Goal: Navigation & Orientation: Understand site structure

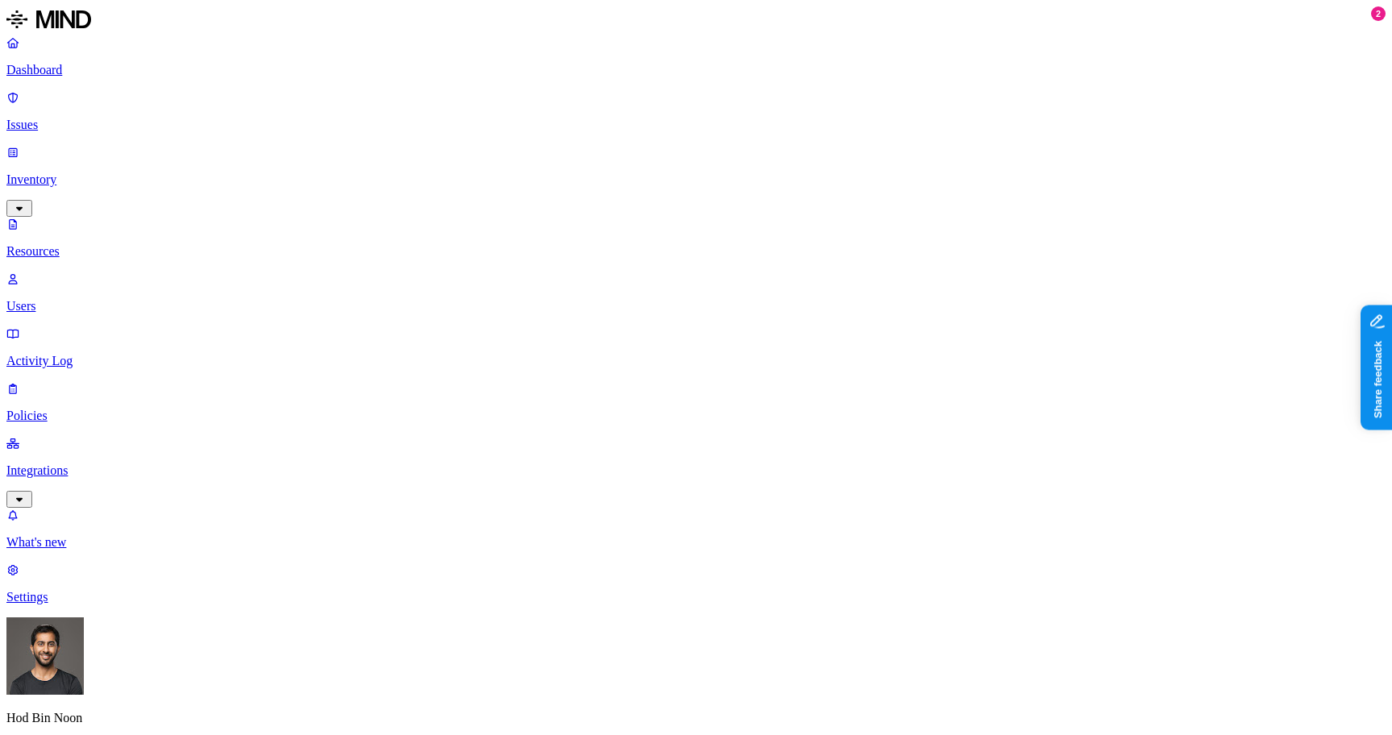
scroll to position [255, 0]
click at [108, 308] on nav "Dashboard Issues Inventory Resources Users Activity Log Policies Integrations W…" at bounding box center [695, 319] width 1379 height 569
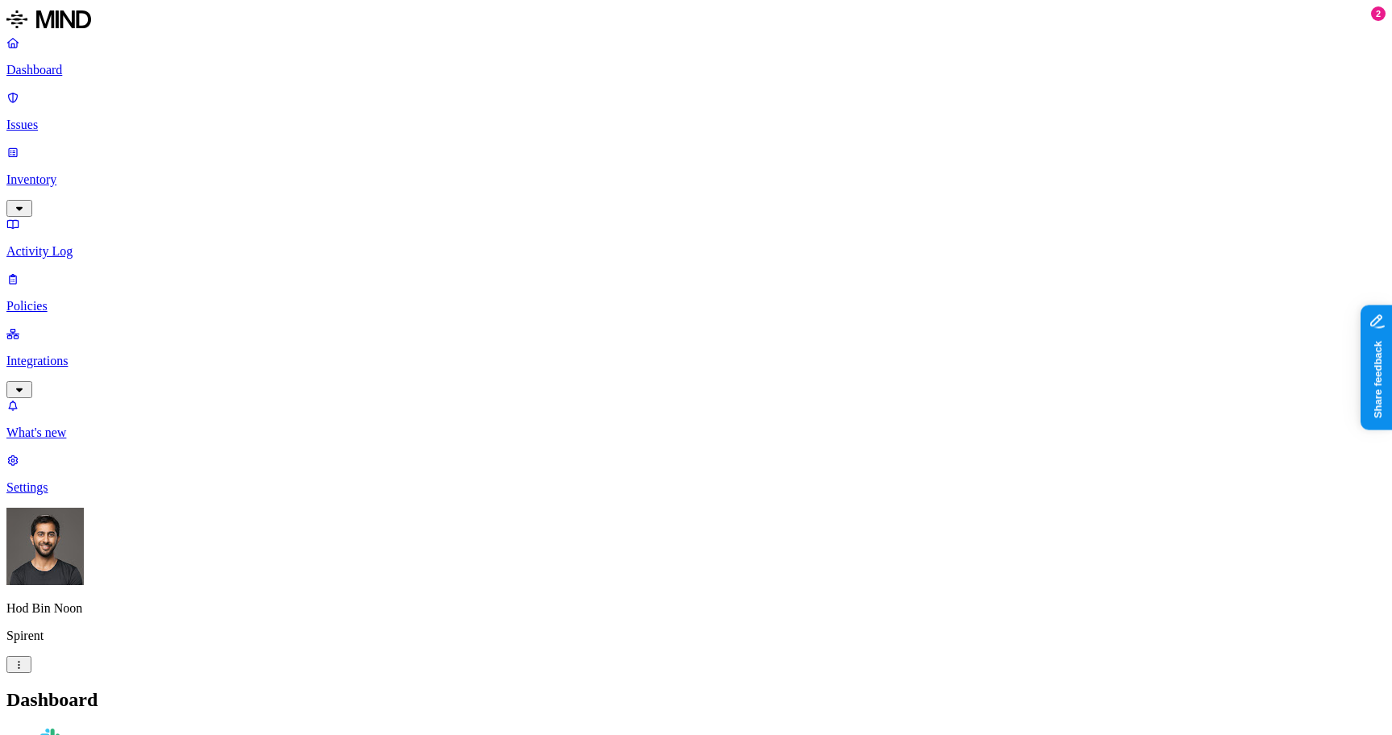
click at [89, 172] on p "Inventory" at bounding box center [695, 179] width 1379 height 15
click at [93, 354] on p "Integrations" at bounding box center [695, 361] width 1379 height 15
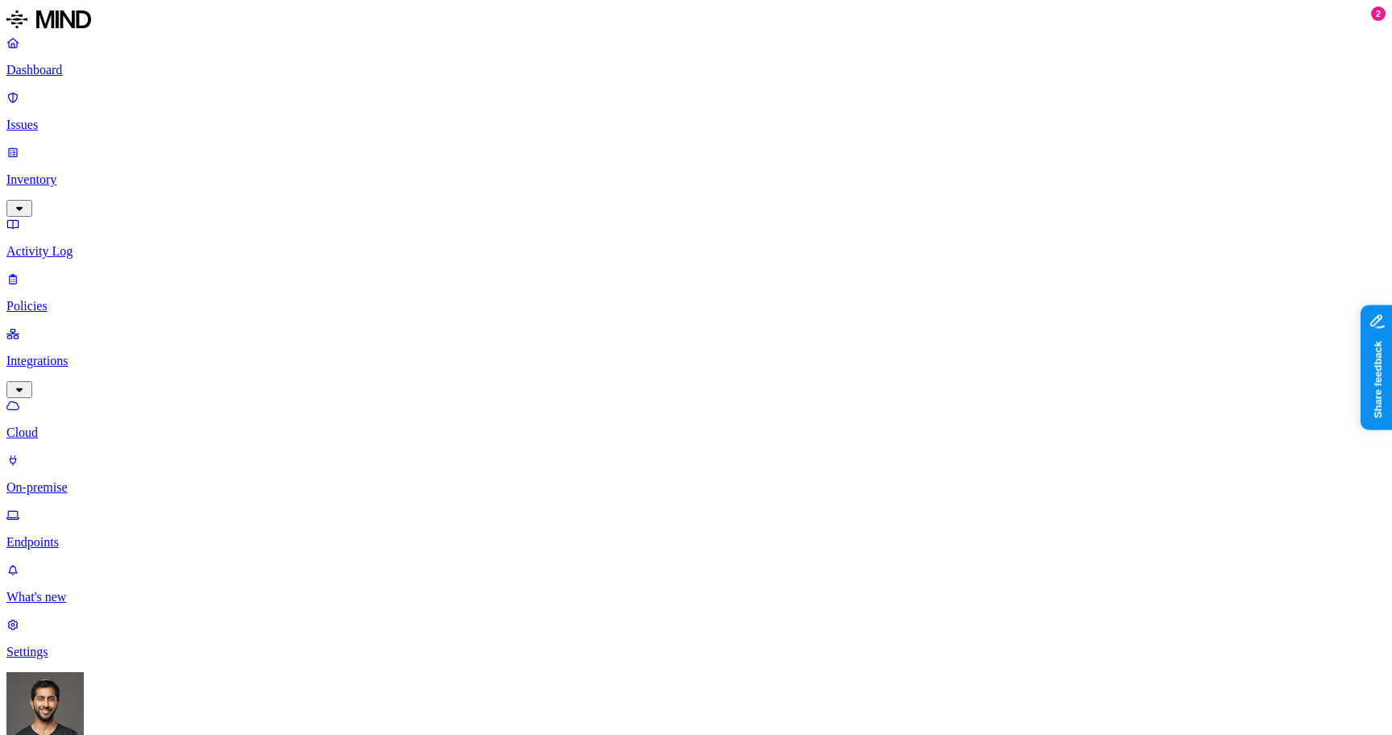
click at [98, 535] on p "Endpoints" at bounding box center [695, 542] width 1379 height 15
